Goal: Information Seeking & Learning: Stay updated

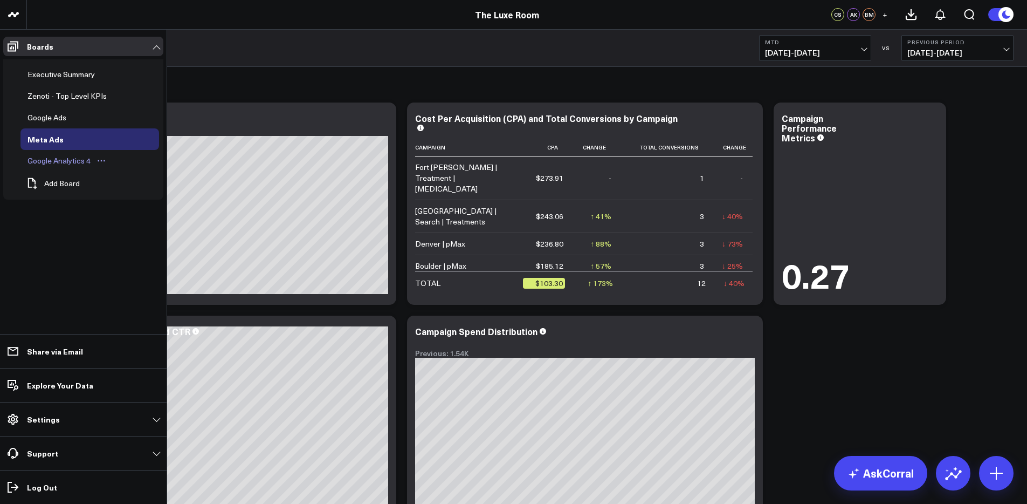
click at [57, 160] on div "Google Analytics 4" at bounding box center [59, 160] width 68 height 13
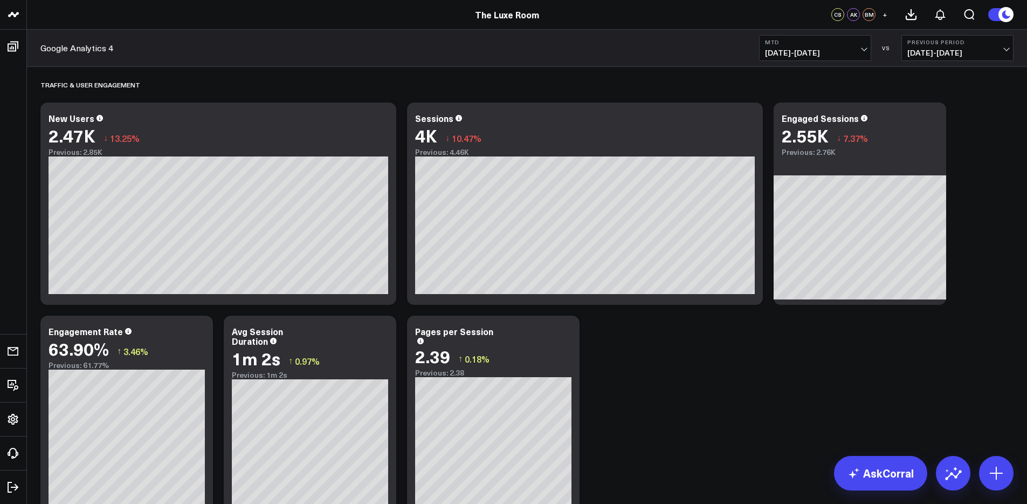
click at [801, 40] on b "MTD" at bounding box center [815, 42] width 100 height 6
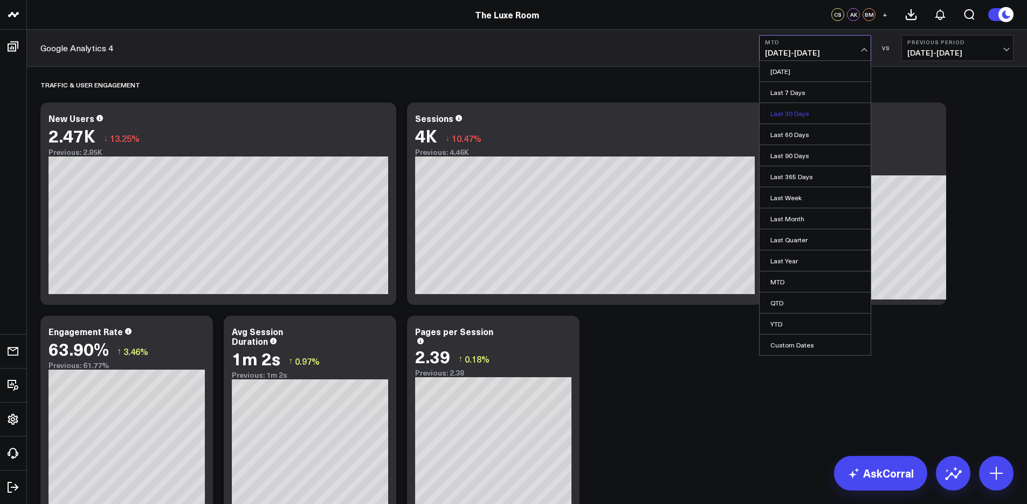
click at [793, 111] on link "Last 30 Days" at bounding box center [815, 113] width 111 height 20
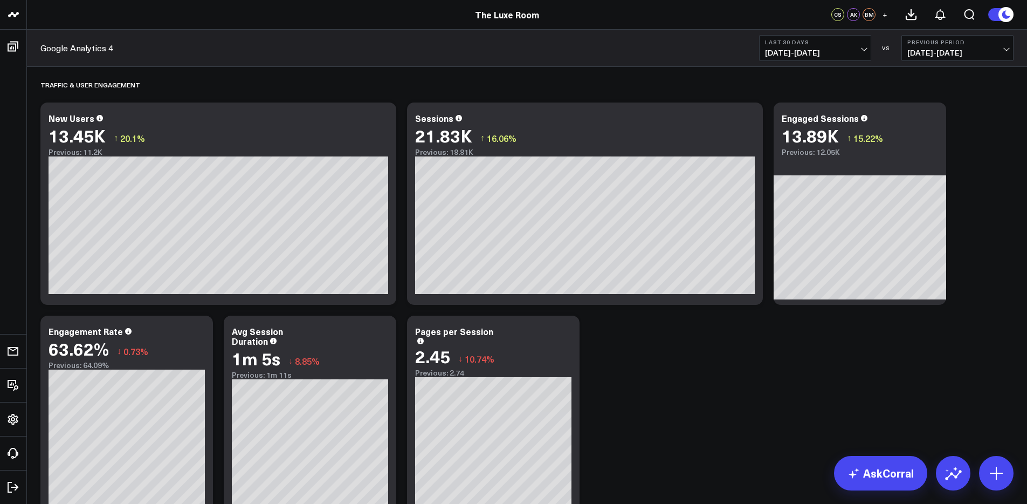
click at [937, 49] on span "[DATE] - [DATE]" at bounding box center [957, 53] width 100 height 9
click at [939, 74] on link "Previous Period" at bounding box center [957, 71] width 111 height 20
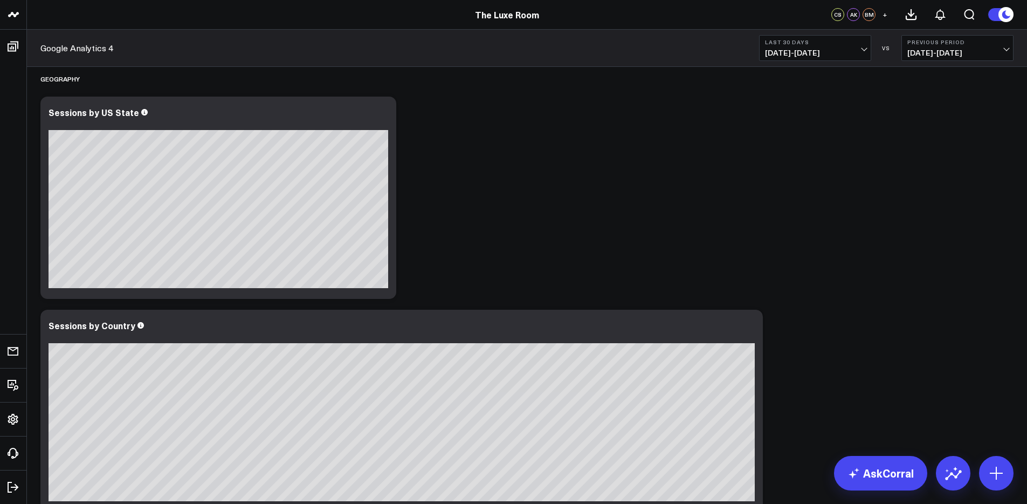
scroll to position [2365, 0]
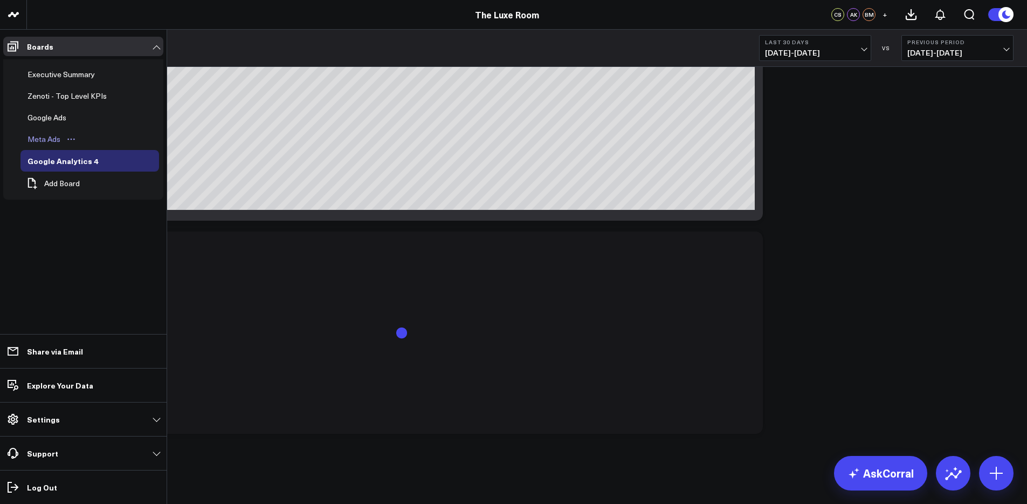
click at [47, 137] on div "Meta Ads" at bounding box center [44, 139] width 38 height 13
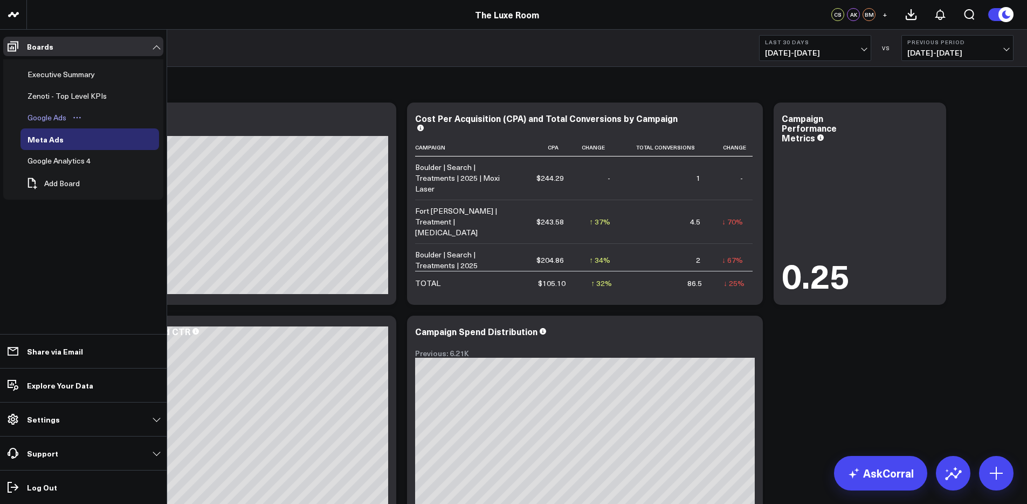
click at [47, 120] on div "Google Ads" at bounding box center [47, 117] width 44 height 13
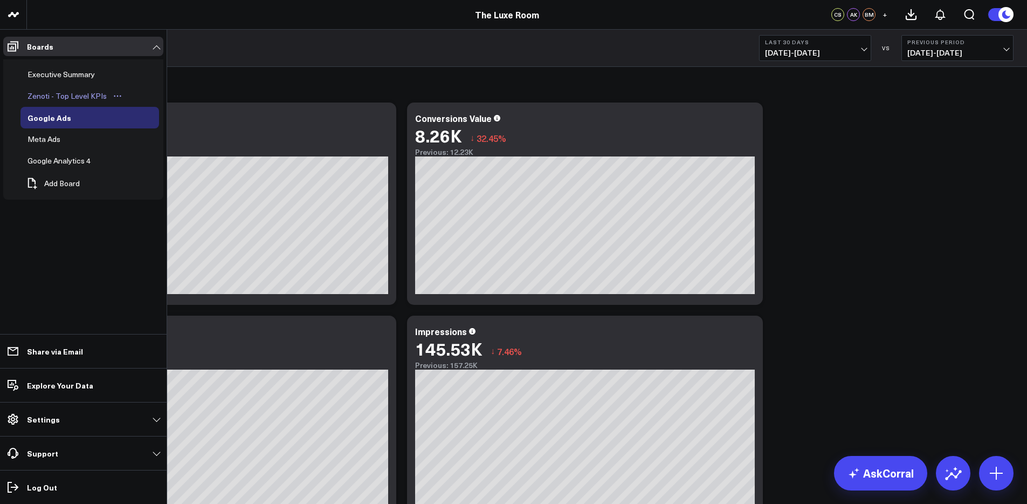
click at [49, 95] on div "Zenoti - Top Level KPIs" at bounding box center [67, 95] width 85 height 13
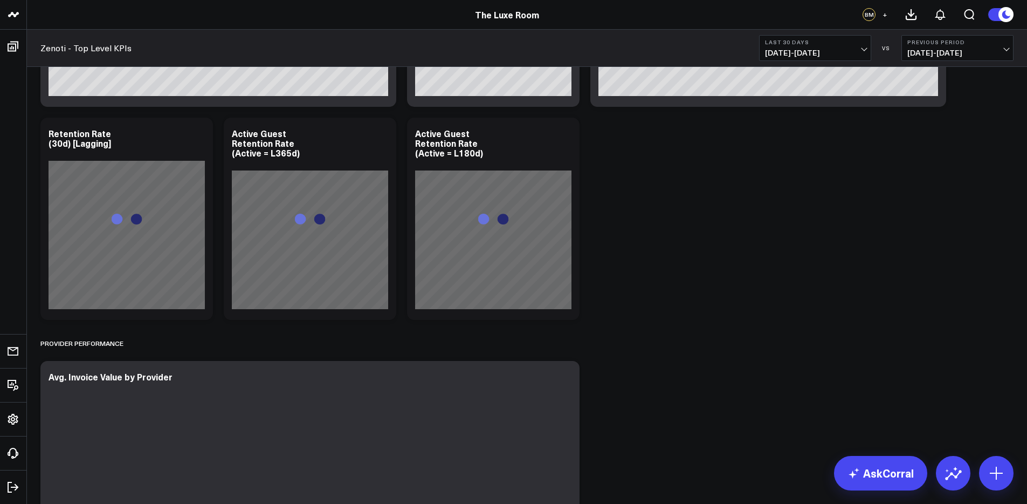
scroll to position [3116, 0]
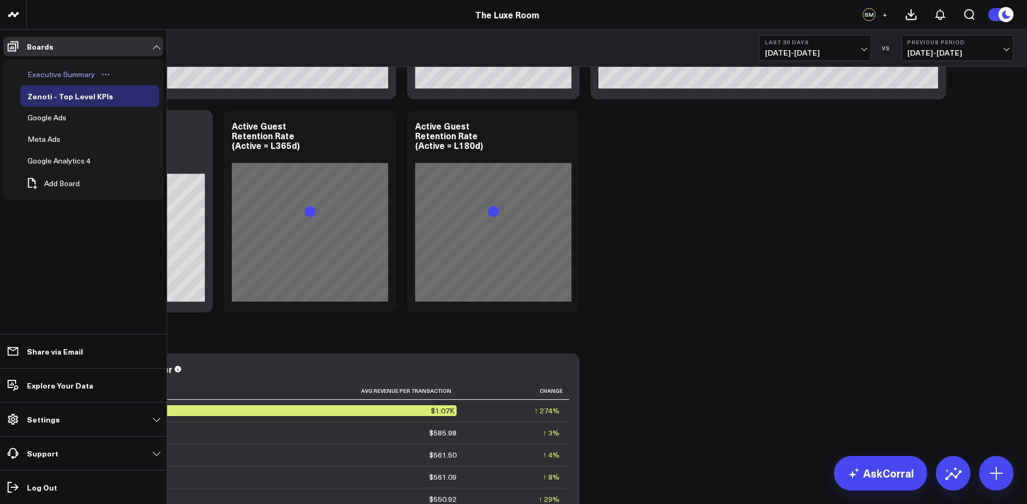
click at [50, 71] on div "Executive Summary" at bounding box center [61, 74] width 73 height 13
